Goal: Task Accomplishment & Management: Complete application form

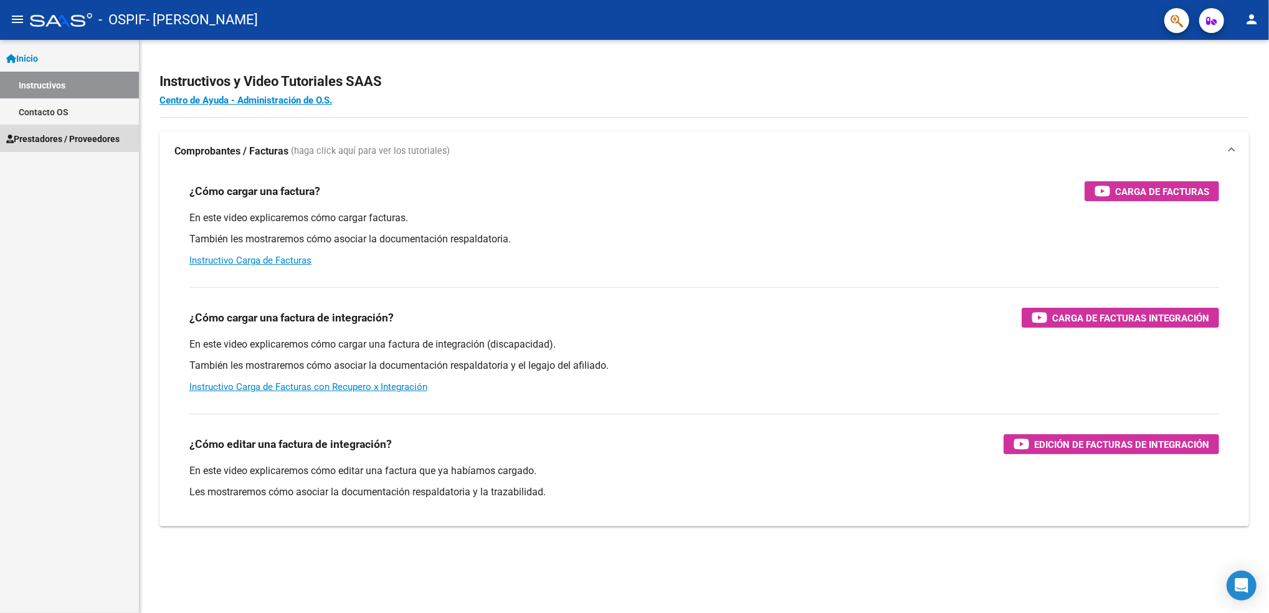
click at [54, 133] on span "Prestadores / Proveedores" at bounding box center [62, 139] width 113 height 14
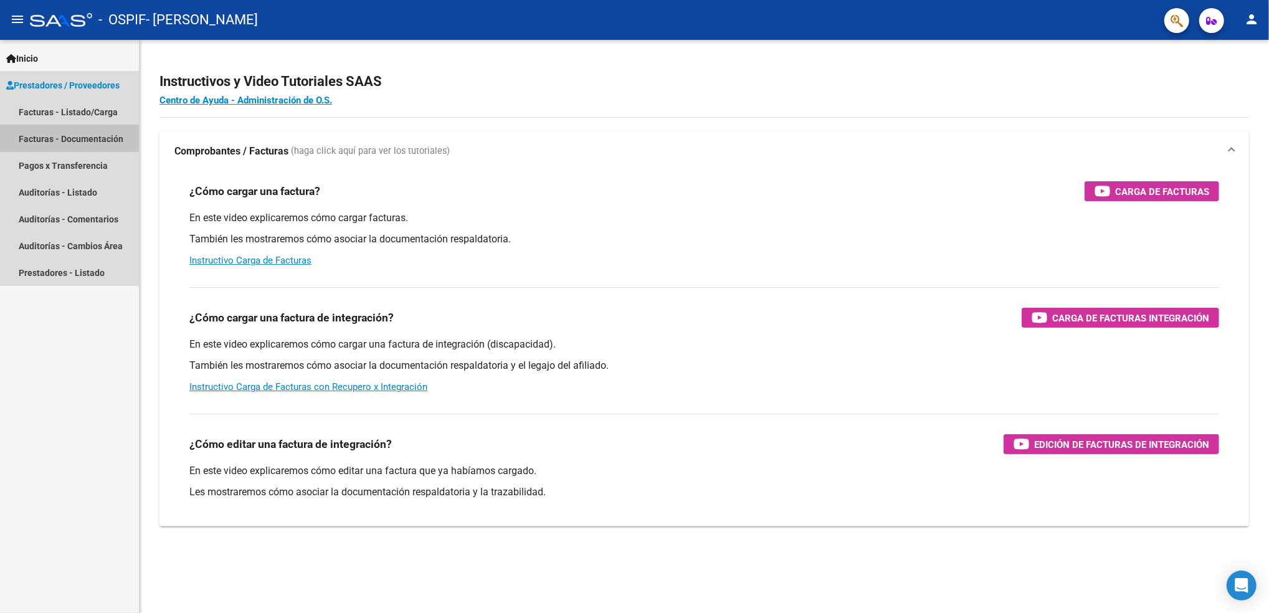
click at [54, 133] on link "Facturas - Documentación" at bounding box center [69, 138] width 139 height 27
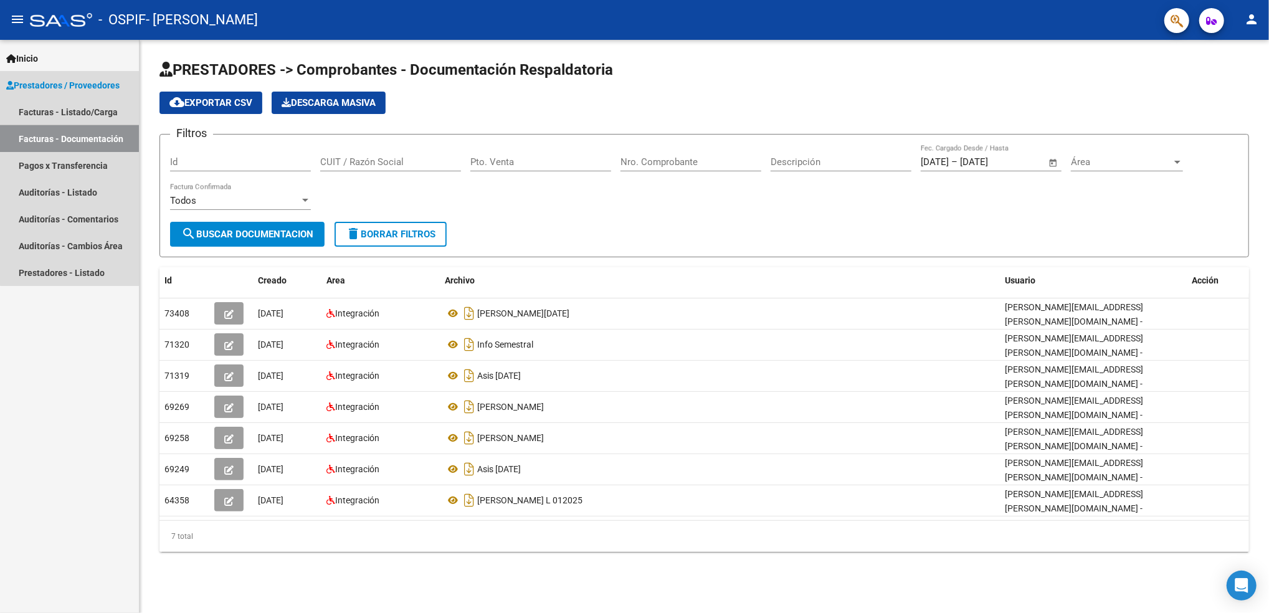
click at [108, 132] on link "Facturas - Documentación" at bounding box center [69, 138] width 139 height 27
click at [88, 112] on link "Facturas - Listado/Carga" at bounding box center [69, 111] width 139 height 27
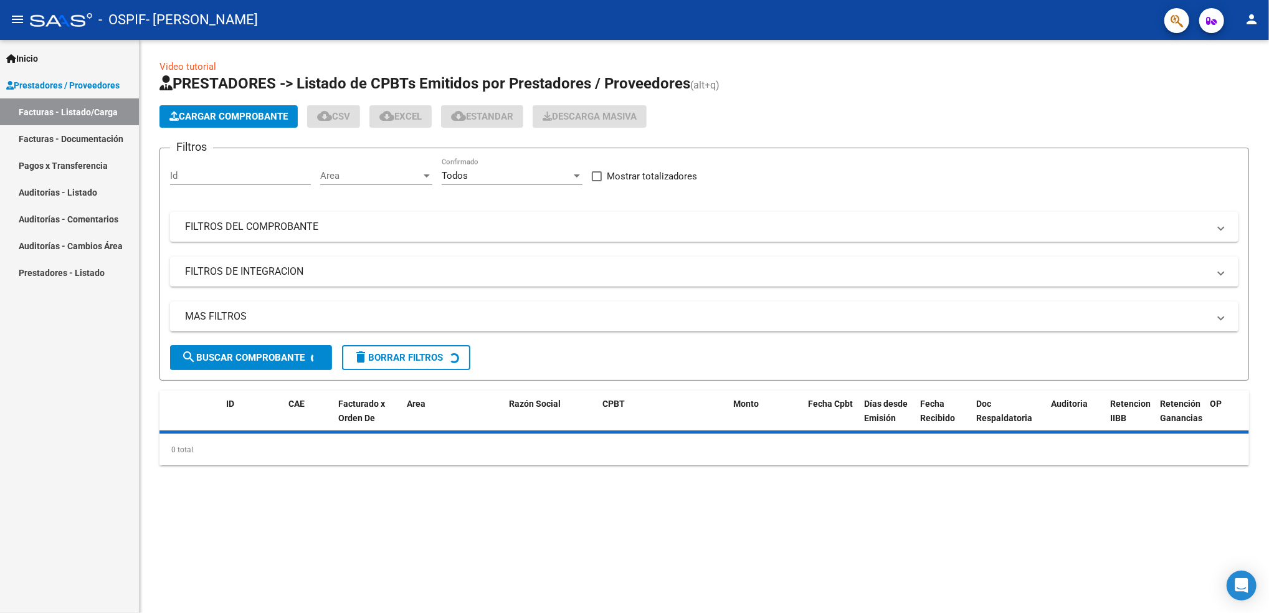
click at [244, 113] on span "Cargar Comprobante" at bounding box center [229, 116] width 118 height 11
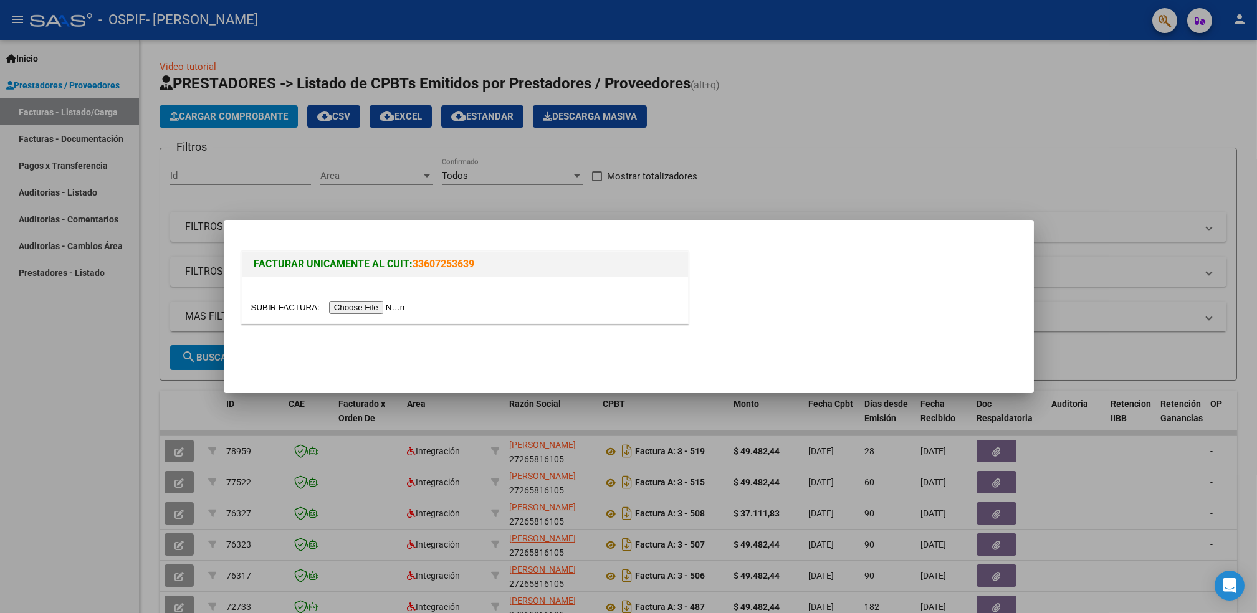
click at [351, 308] on input "file" at bounding box center [330, 307] width 158 height 13
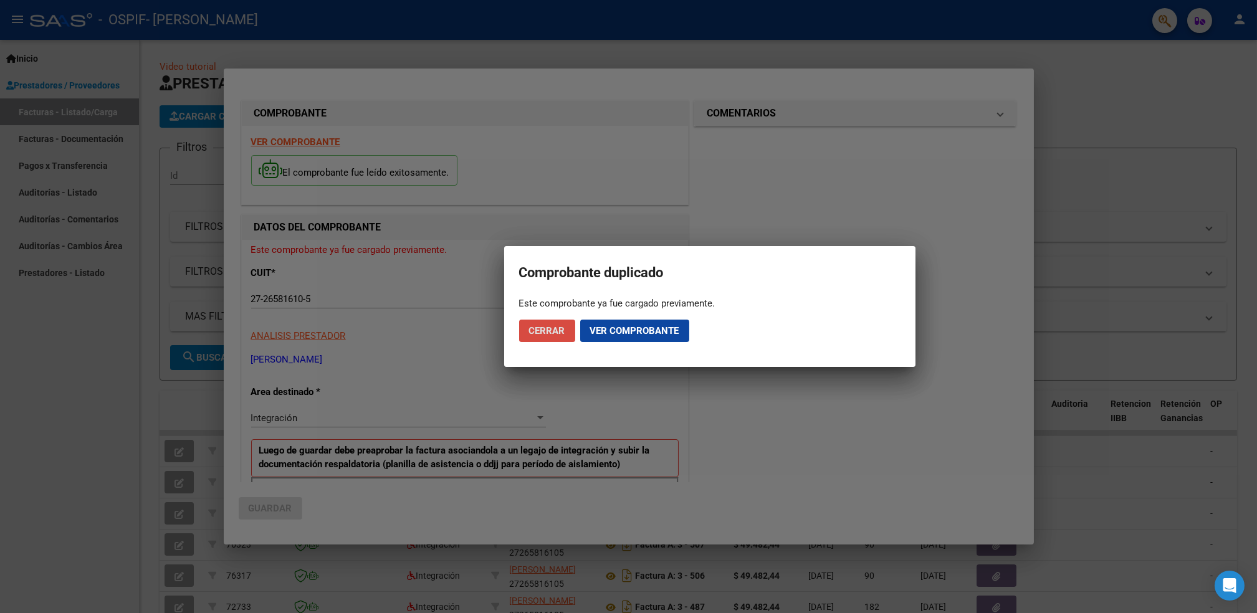
click at [551, 327] on span "Cerrar" at bounding box center [547, 330] width 36 height 11
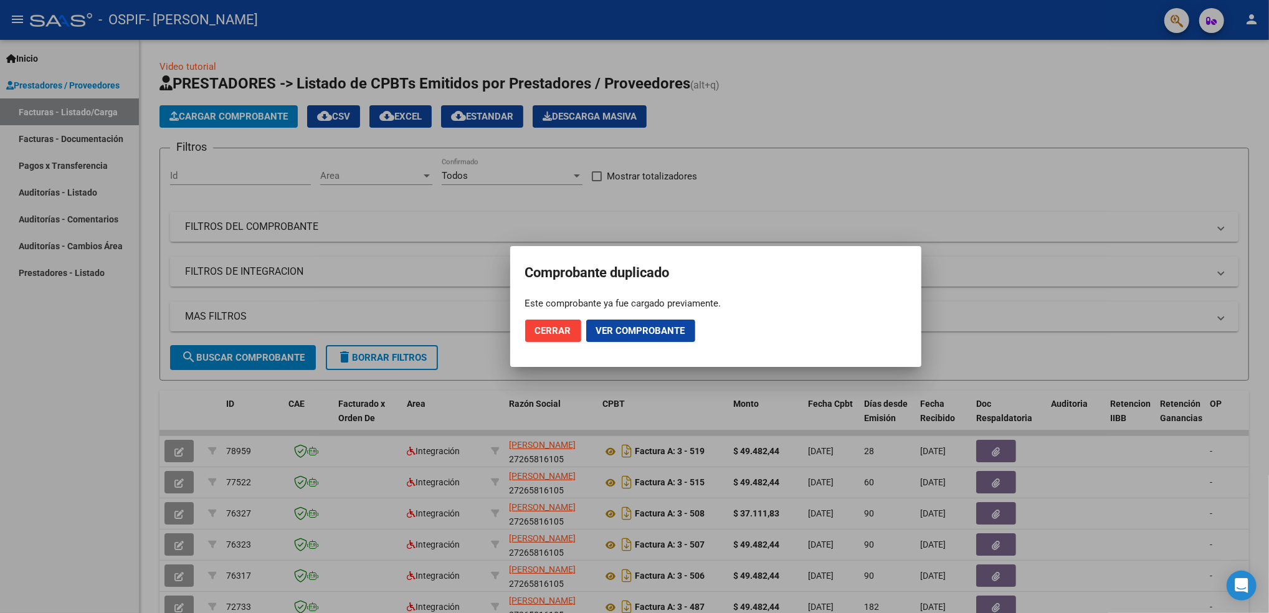
click at [591, 577] on div at bounding box center [634, 306] width 1269 height 613
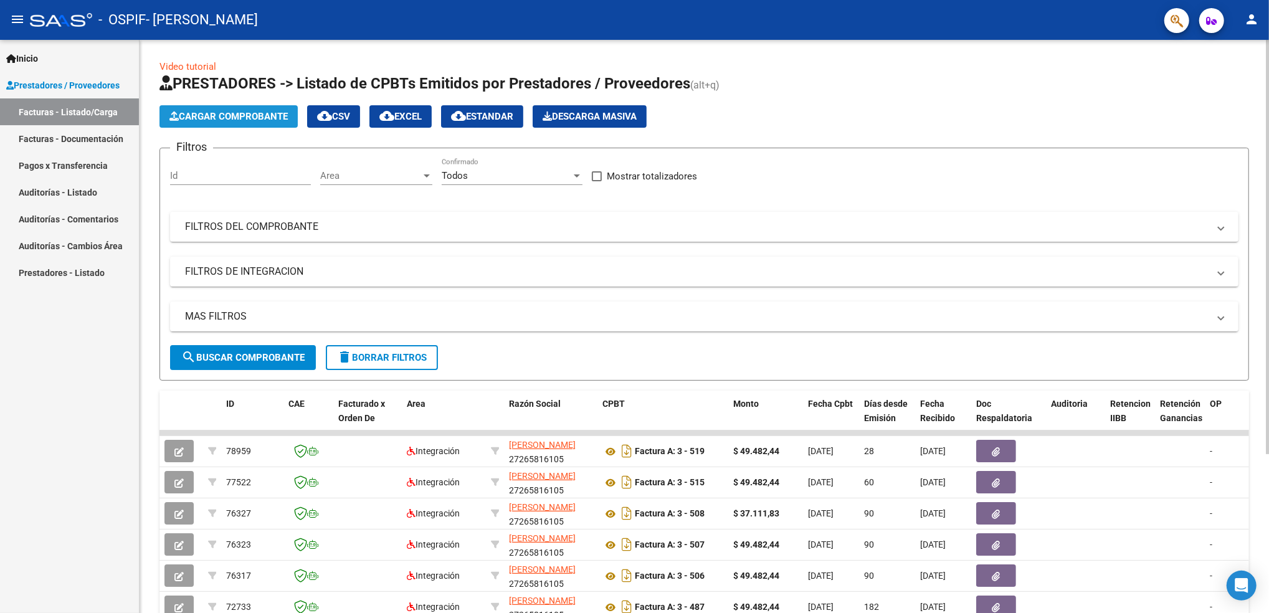
click at [209, 113] on span "Cargar Comprobante" at bounding box center [229, 116] width 118 height 11
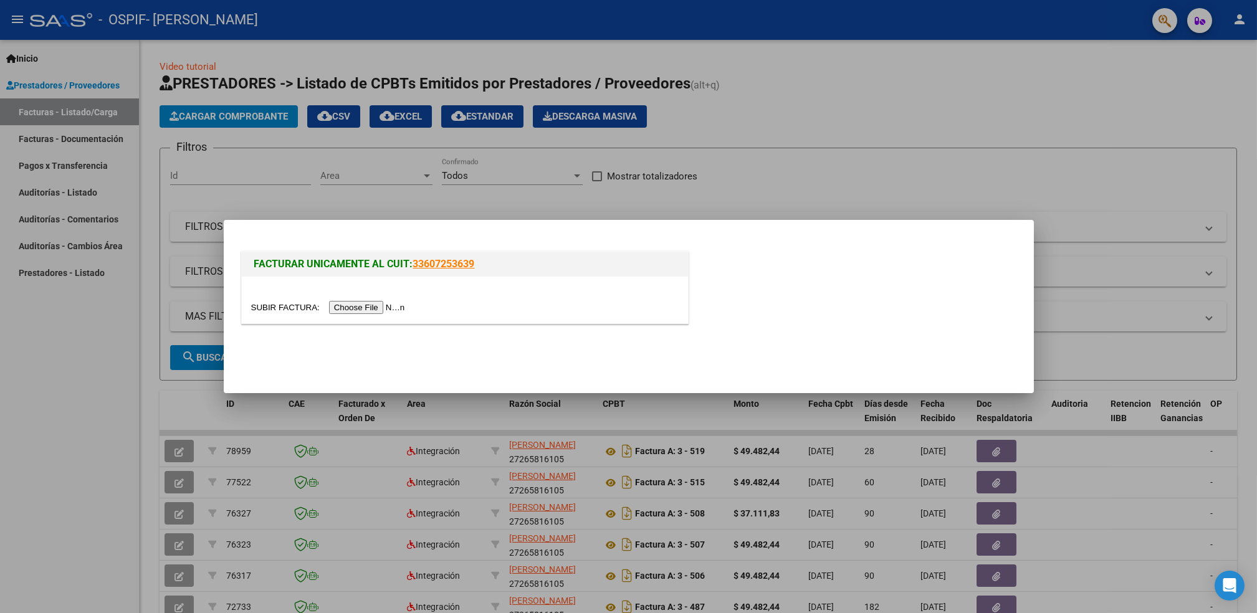
click at [363, 308] on input "file" at bounding box center [330, 307] width 158 height 13
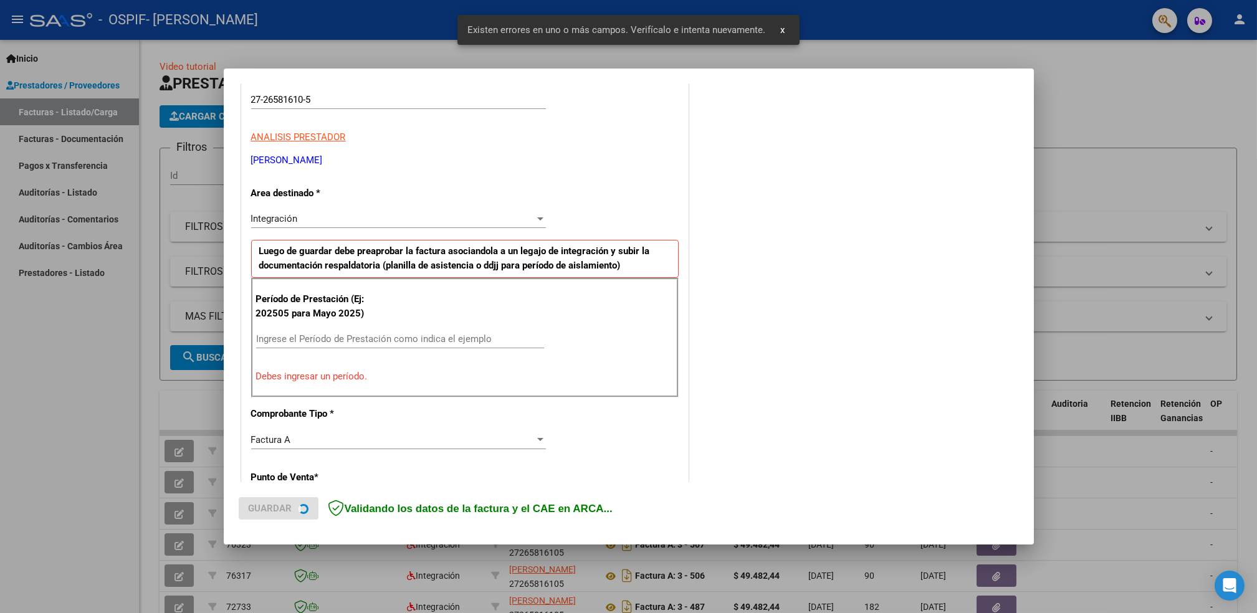
scroll to position [211, 0]
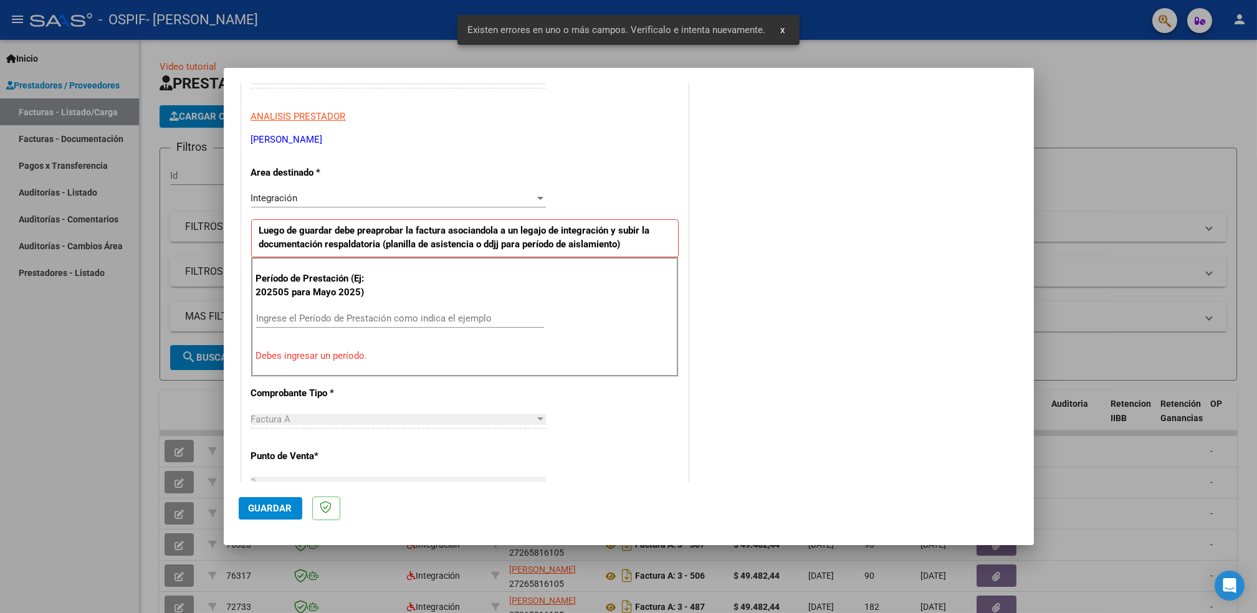
click at [337, 319] on input "Ingrese el Período de Prestación como indica el ejemplo" at bounding box center [400, 318] width 288 height 11
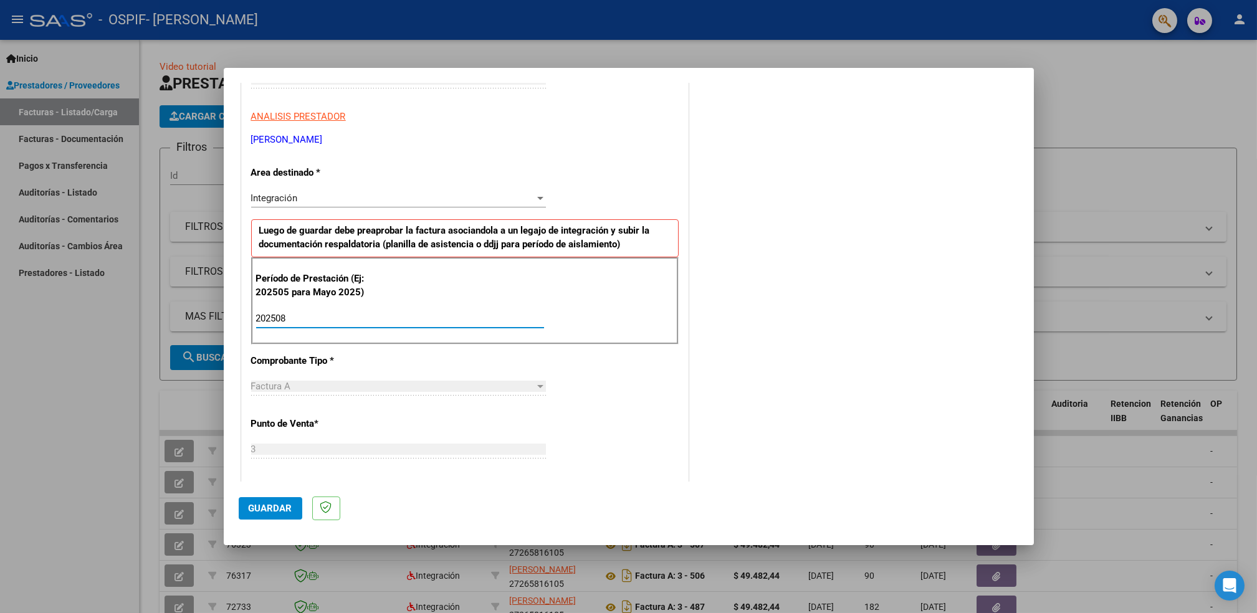
type input "202508"
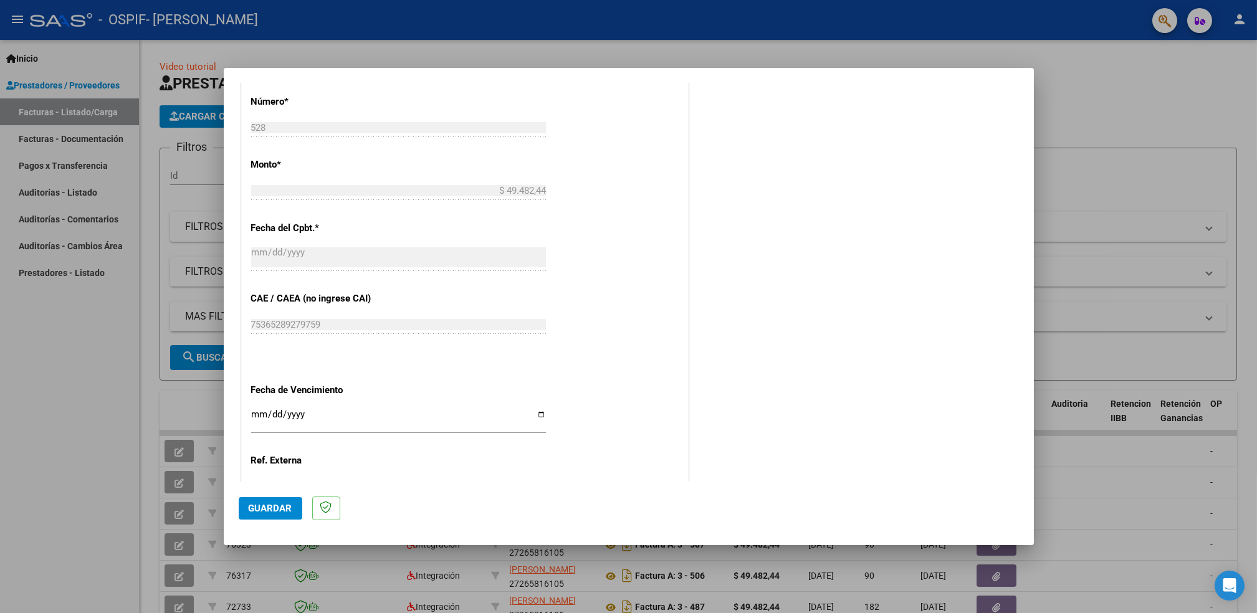
scroll to position [599, 0]
click at [537, 417] on input "Ingresar la fecha" at bounding box center [398, 417] width 295 height 20
click at [527, 417] on input "Ingresar la fecha" at bounding box center [398, 417] width 295 height 20
click at [540, 416] on input "Ingresar la fecha" at bounding box center [398, 417] width 295 height 20
type input "[DATE]"
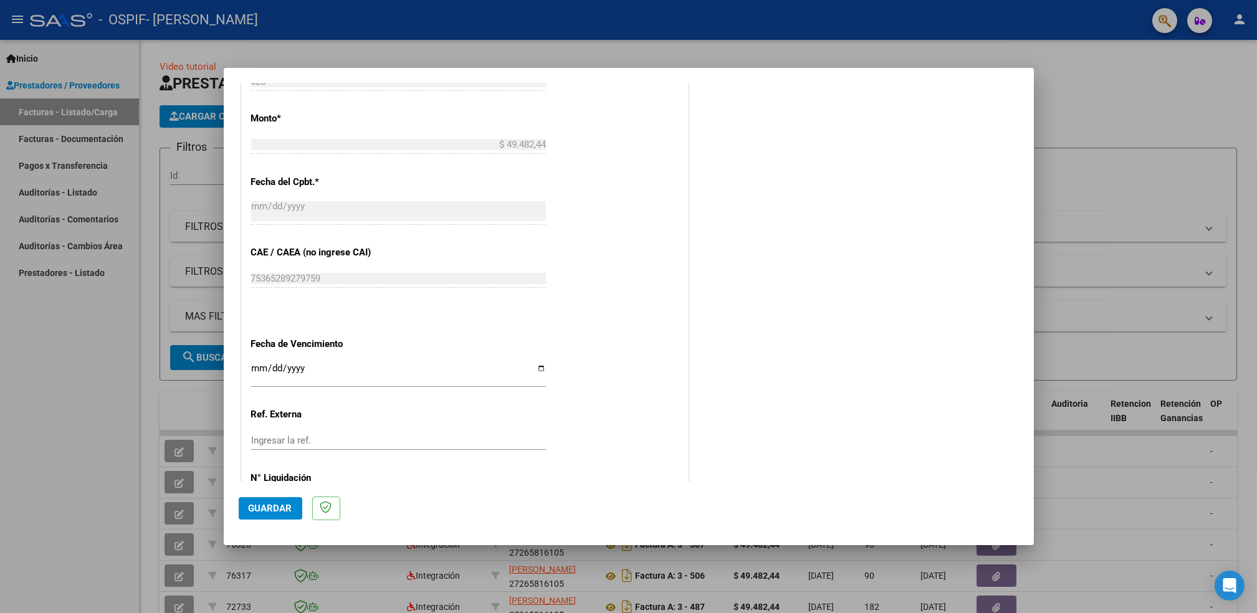
scroll to position [698, 0]
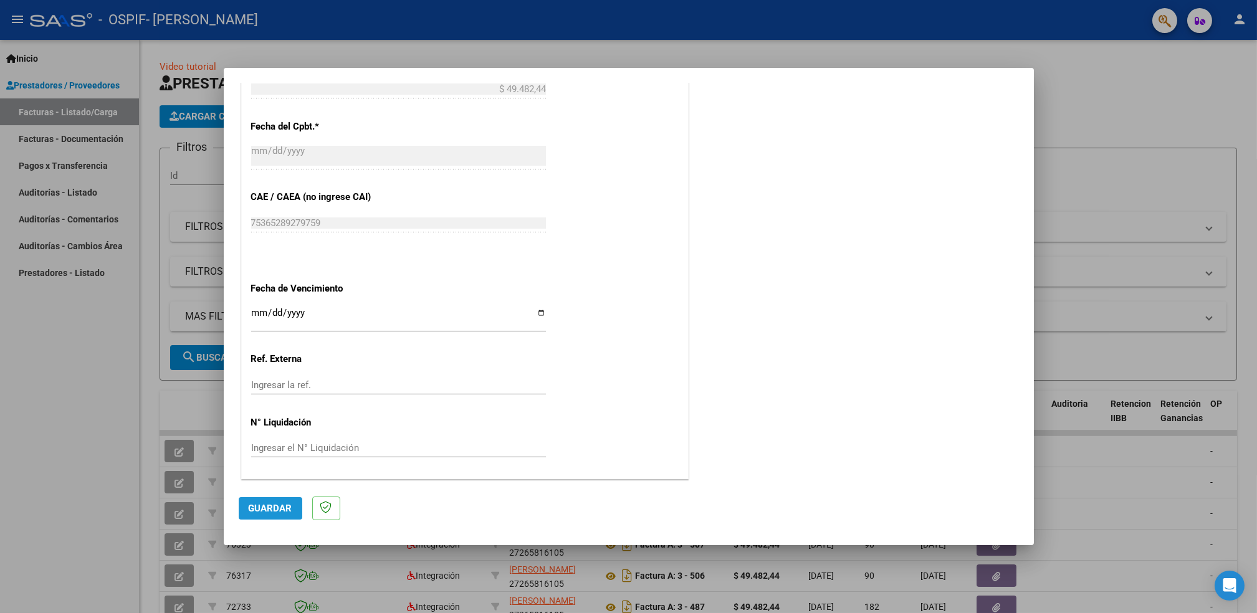
click at [276, 517] on button "Guardar" at bounding box center [271, 508] width 64 height 22
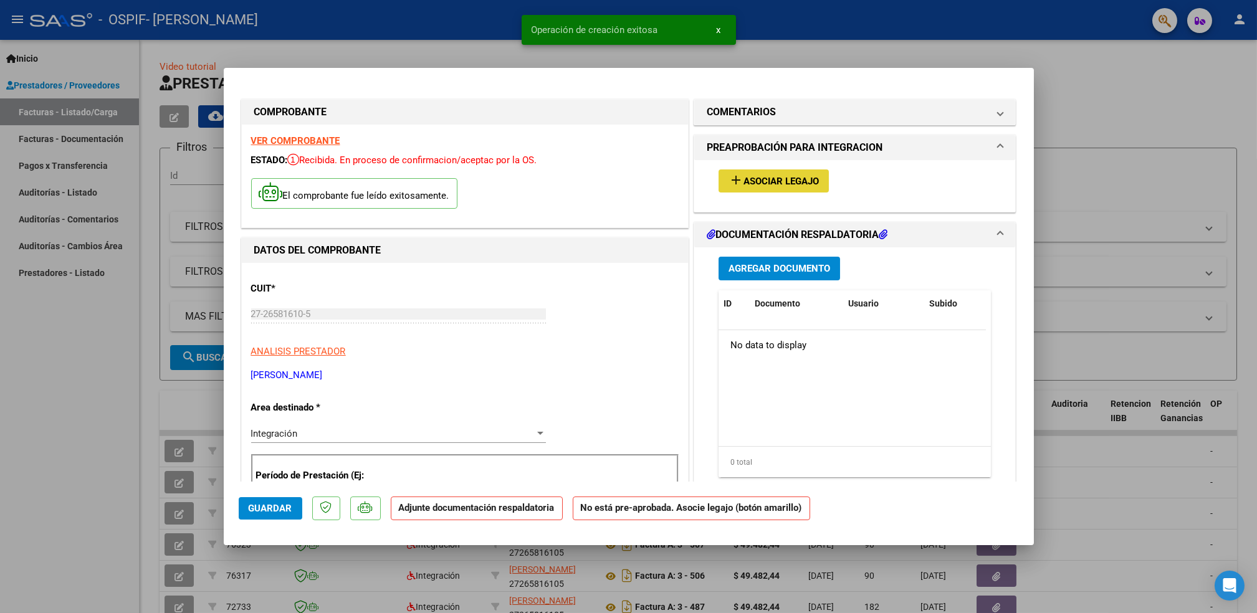
click at [731, 182] on mat-icon "add" at bounding box center [736, 180] width 15 height 15
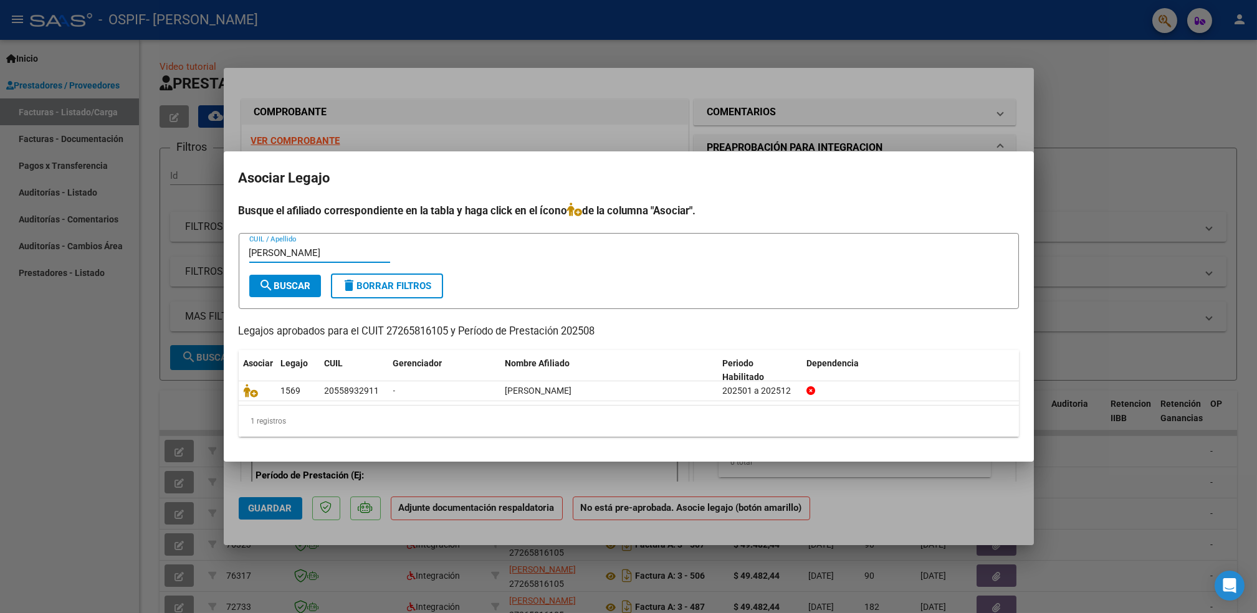
type input "[PERSON_NAME]"
click at [299, 285] on span "search Buscar" at bounding box center [285, 285] width 52 height 11
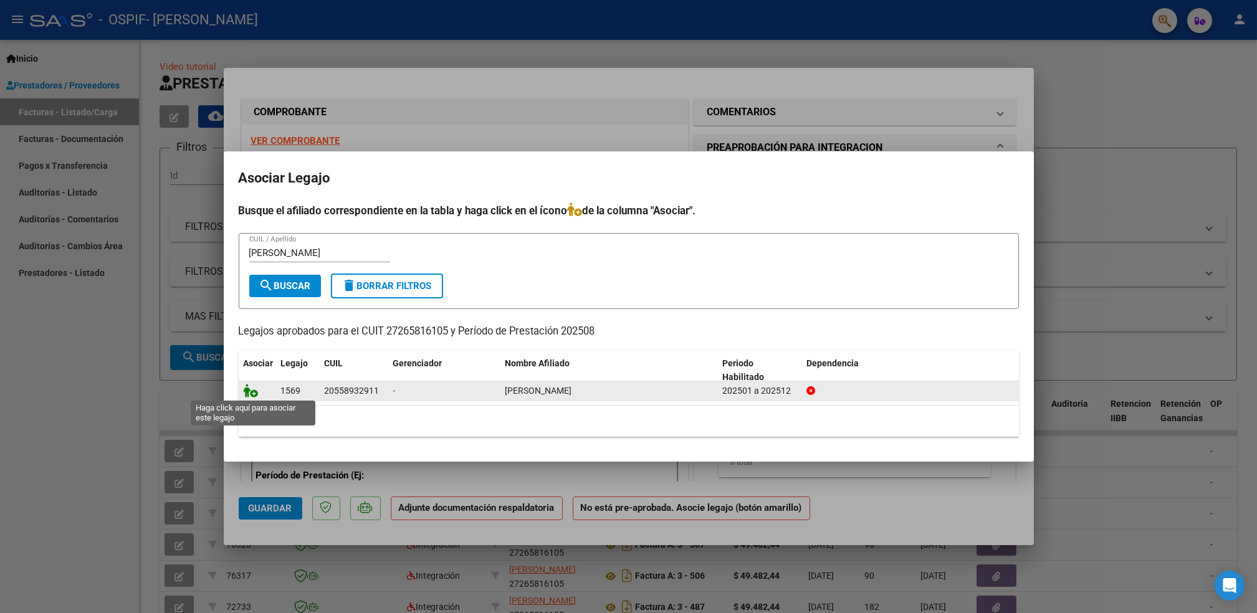
drag, startPoint x: 299, startPoint y: 285, endPoint x: 248, endPoint y: 395, distance: 121.6
click at [248, 395] on div "Busque el afiliado correspondiente en la tabla y haga click en el ícono de la c…" at bounding box center [629, 320] width 780 height 235
click at [248, 395] on icon at bounding box center [251, 391] width 15 height 14
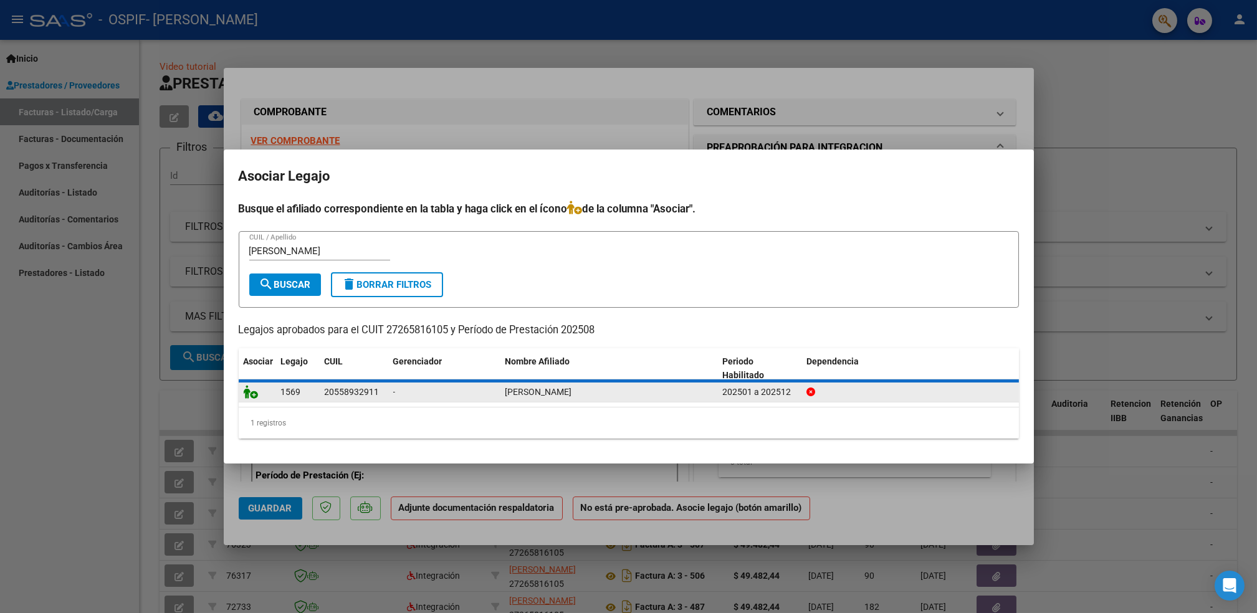
click at [248, 395] on icon at bounding box center [251, 392] width 15 height 14
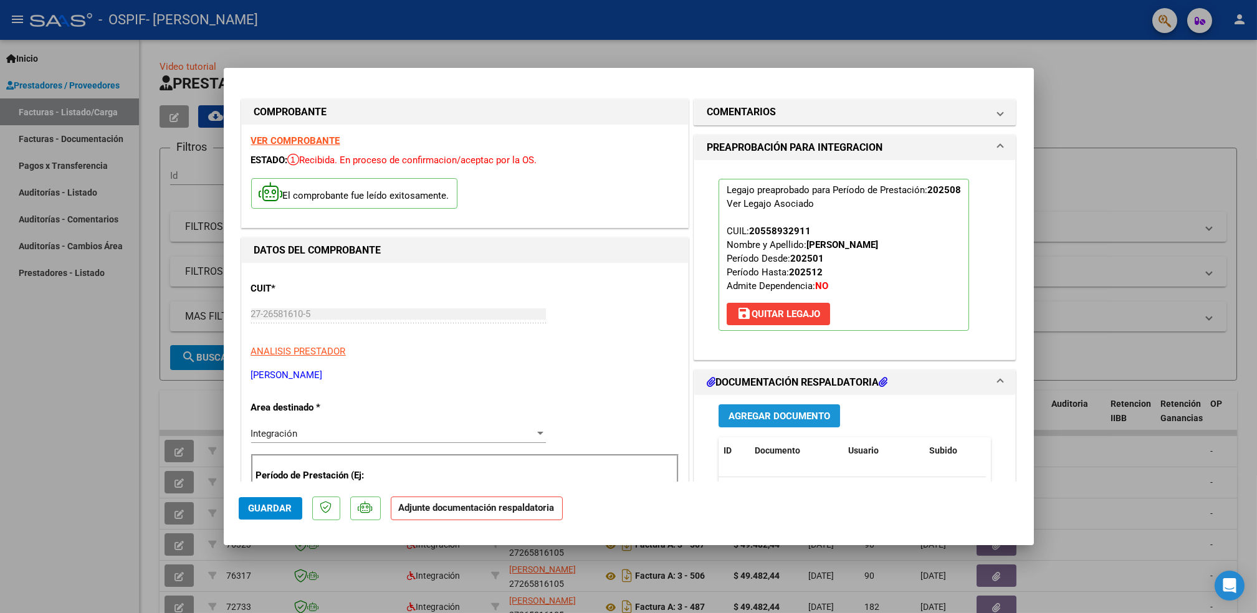
click at [790, 408] on button "Agregar Documento" at bounding box center [780, 415] width 122 height 23
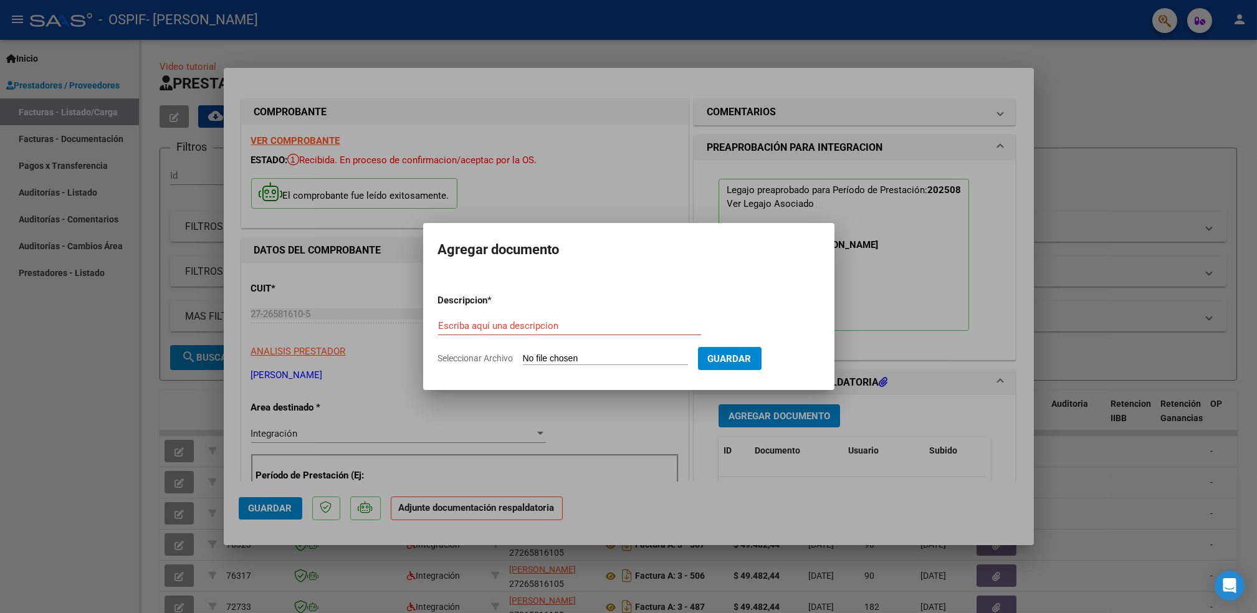
click at [514, 320] on div "Escriba aquí una descripcion" at bounding box center [569, 326] width 263 height 19
type input "[PERSON_NAME] 082025"
click at [550, 353] on app-file-uploader "Seleccionar Archivo" at bounding box center [568, 358] width 260 height 11
click at [591, 354] on input "Seleccionar Archivo" at bounding box center [605, 359] width 165 height 12
type input "C:\fakepath\asis [PERSON_NAME] 082025.pdf"
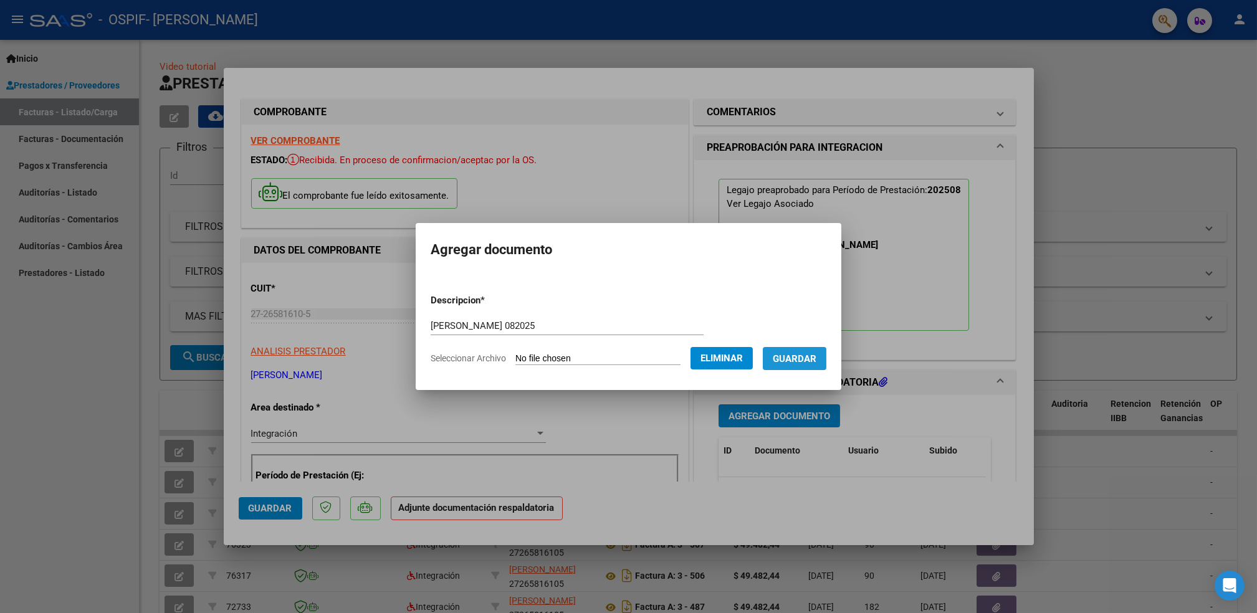
click at [790, 358] on span "Guardar" at bounding box center [795, 358] width 44 height 11
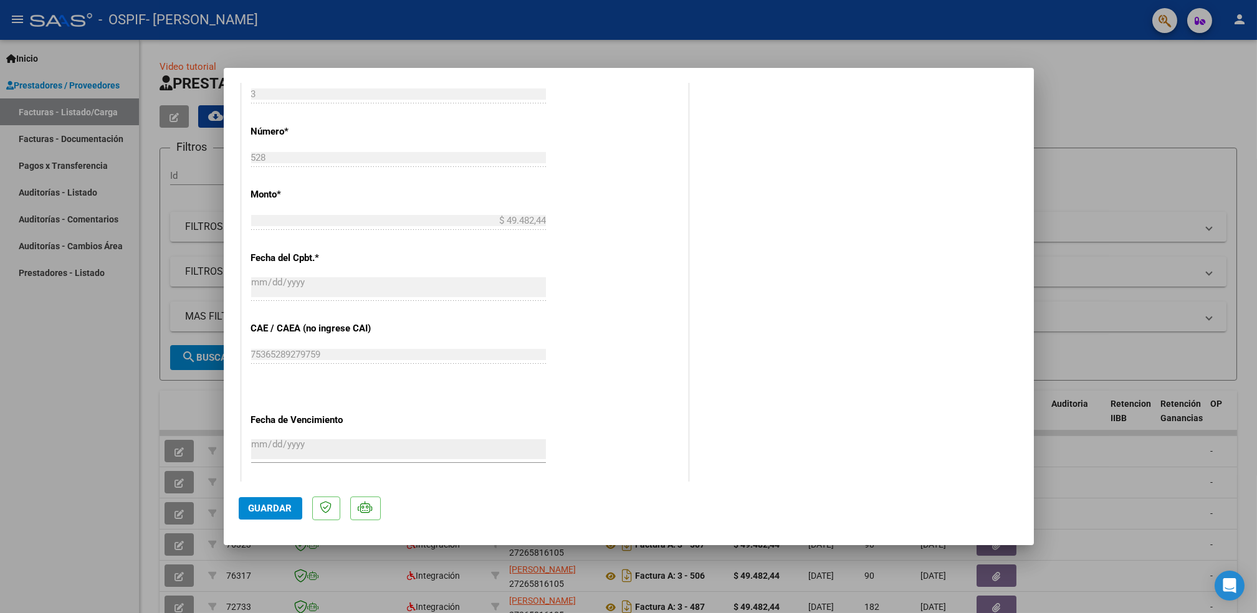
scroll to position [716, 0]
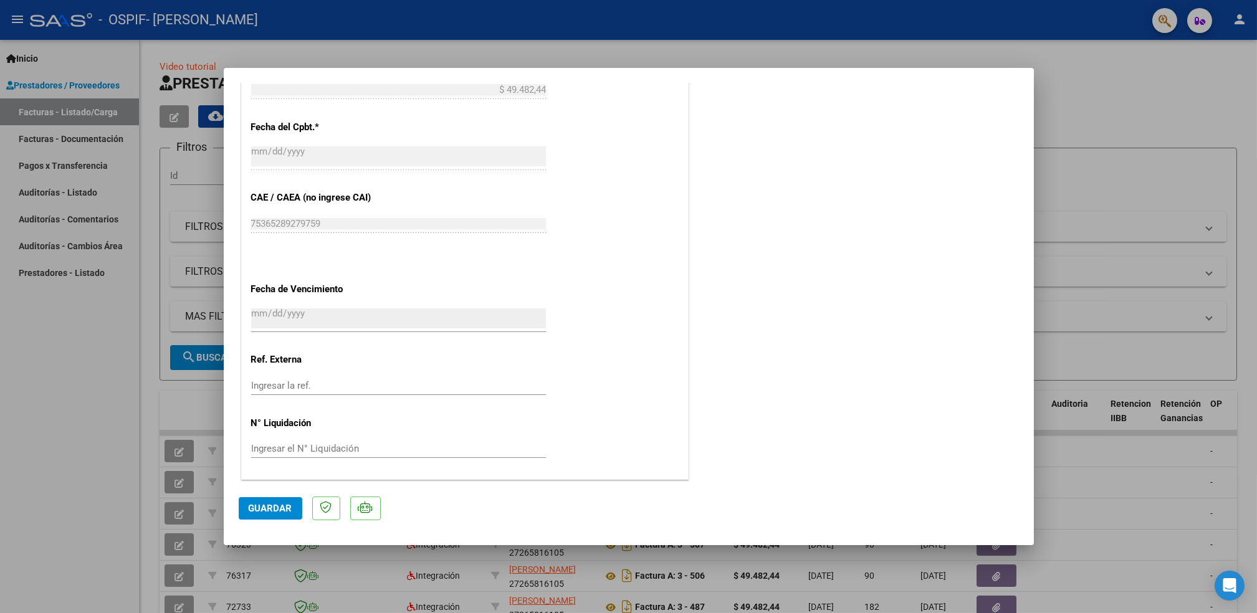
click at [270, 511] on span "Guardar" at bounding box center [271, 508] width 44 height 11
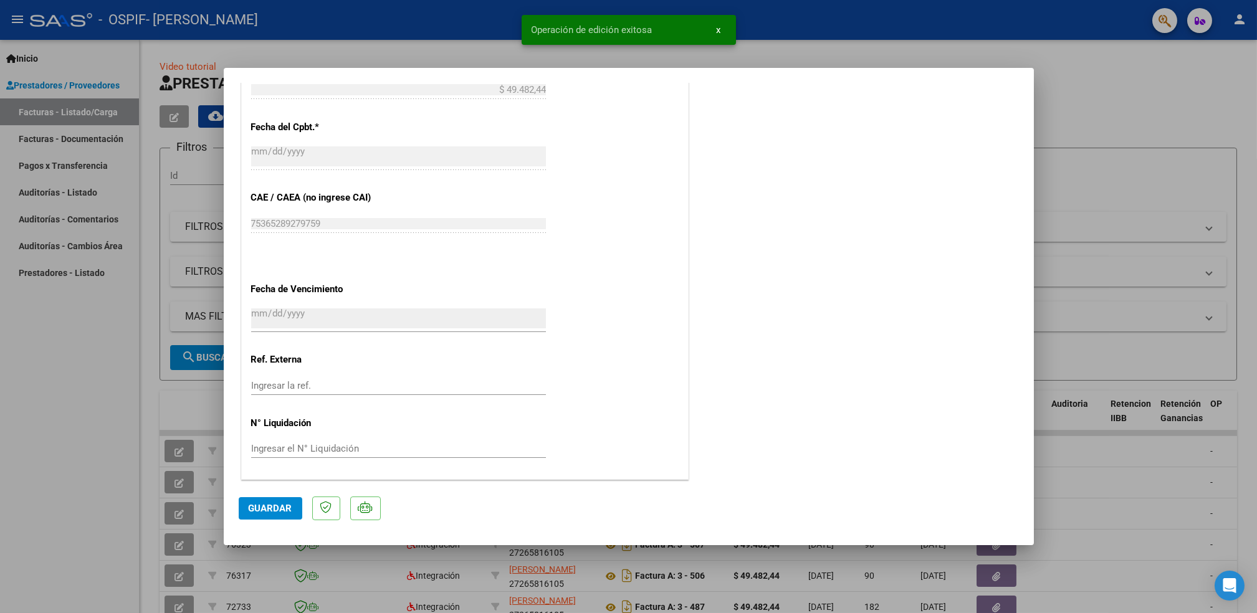
click at [114, 65] on div at bounding box center [628, 306] width 1257 height 613
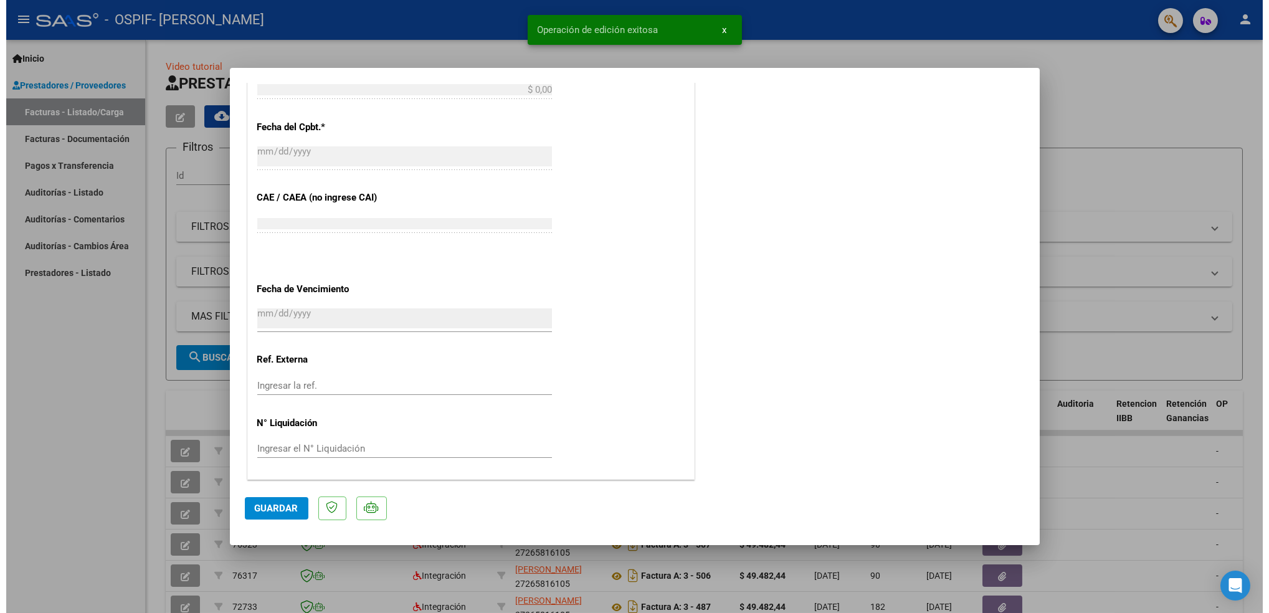
scroll to position [0, 0]
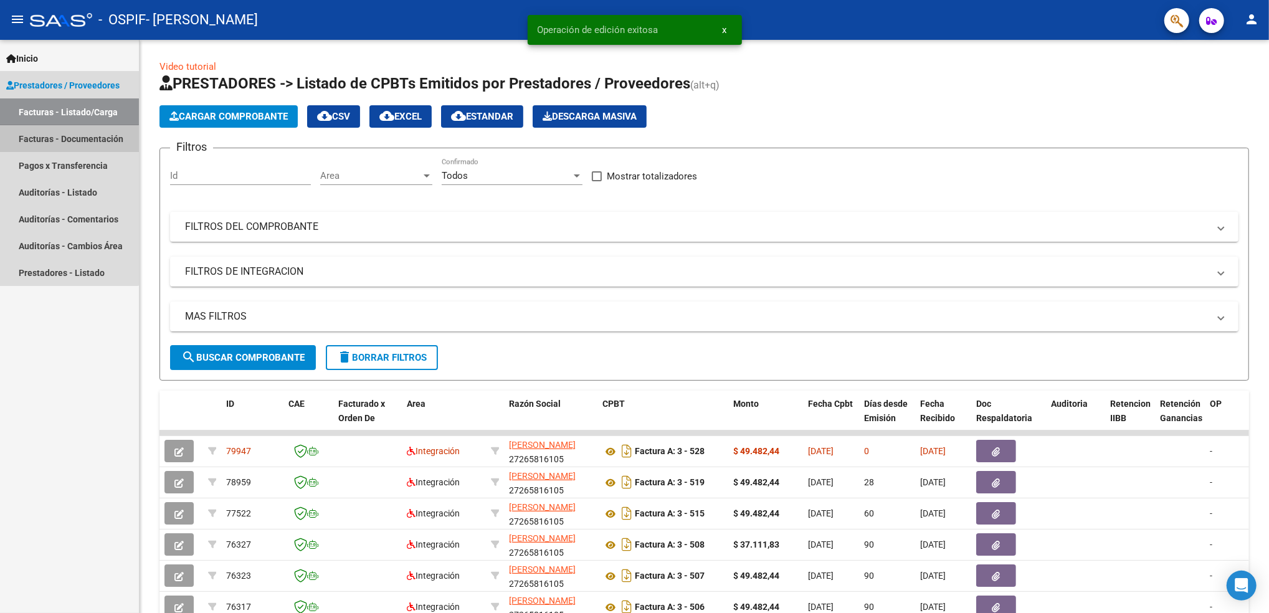
click at [54, 140] on link "Facturas - Documentación" at bounding box center [69, 138] width 139 height 27
